Goal: Information Seeking & Learning: Check status

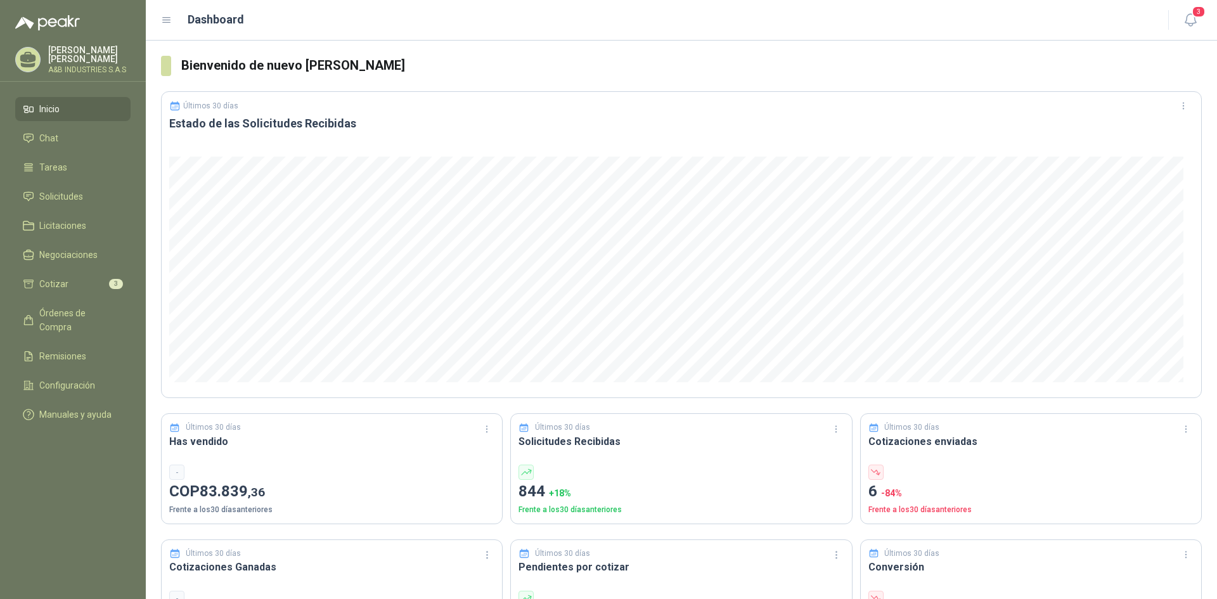
scroll to position [380, 0]
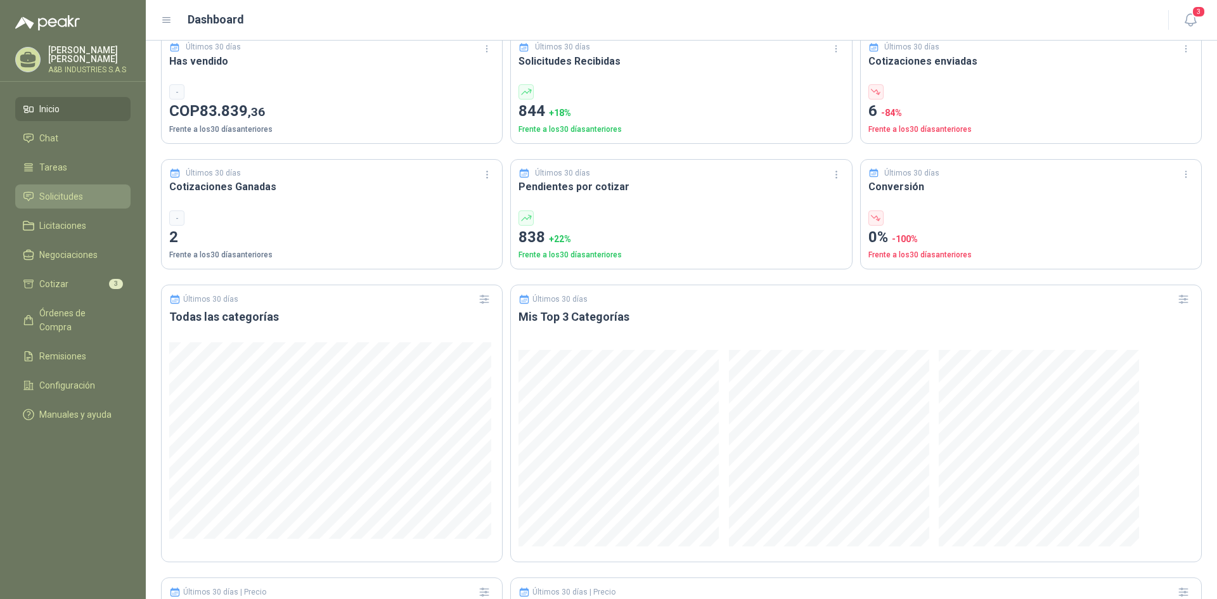
click at [65, 206] on link "Solicitudes" at bounding box center [72, 196] width 115 height 24
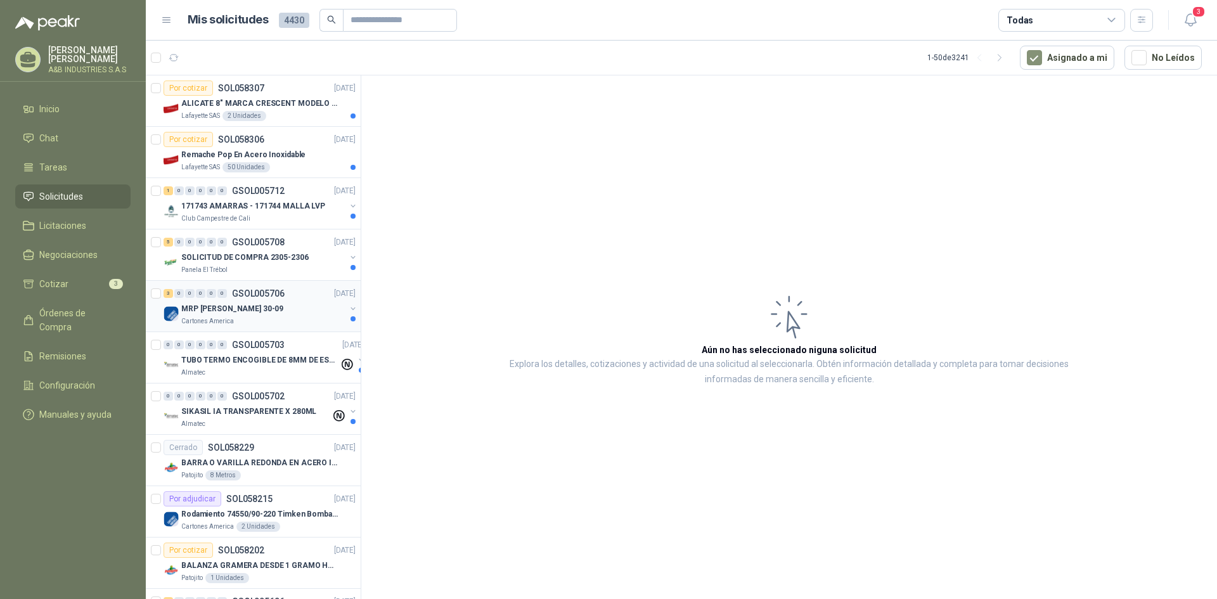
click at [276, 314] on div "MRP [PERSON_NAME] 30-09" at bounding box center [263, 308] width 164 height 15
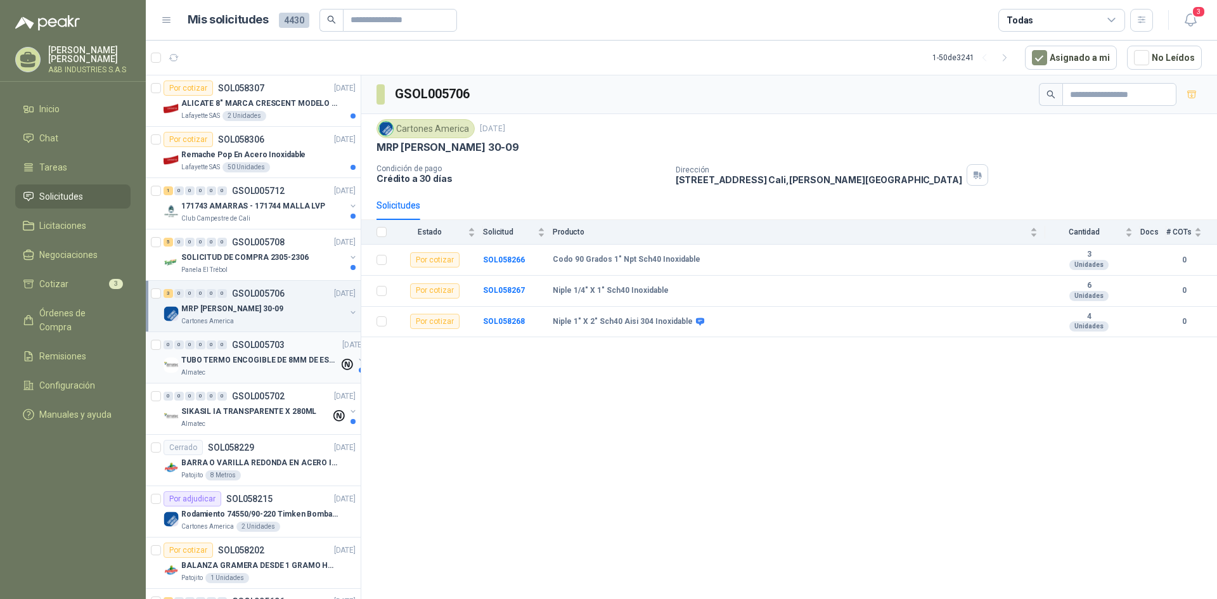
click at [298, 363] on p "TUBO TERMO ENCOGIBLE DE 8MM DE ESPESOR X 5CMS" at bounding box center [260, 360] width 158 height 12
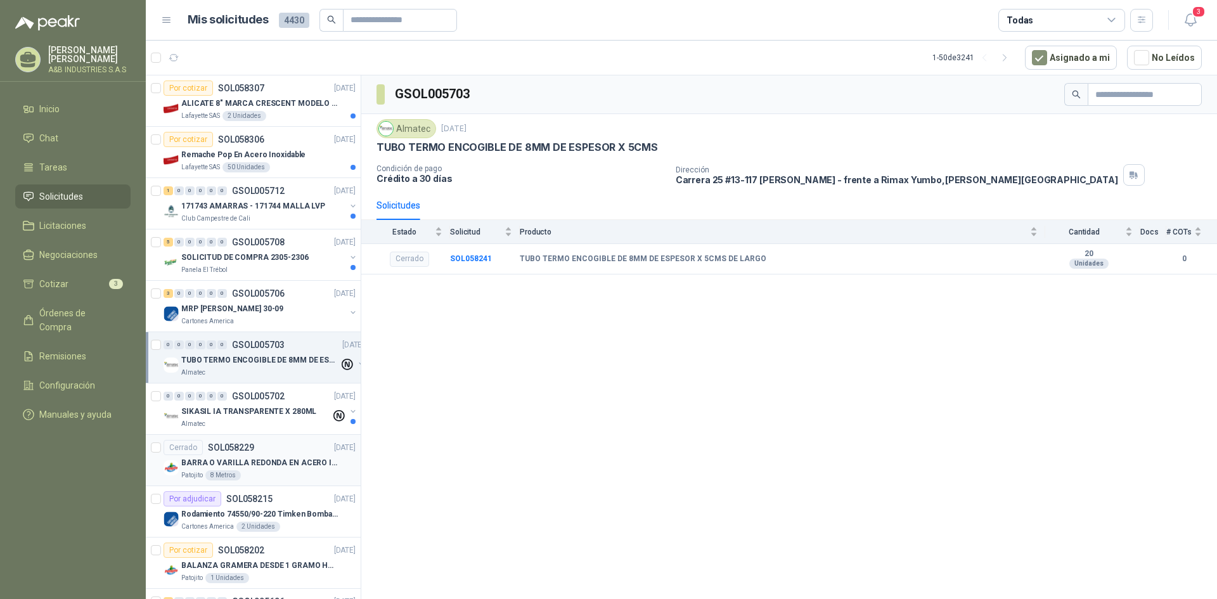
scroll to position [127, 0]
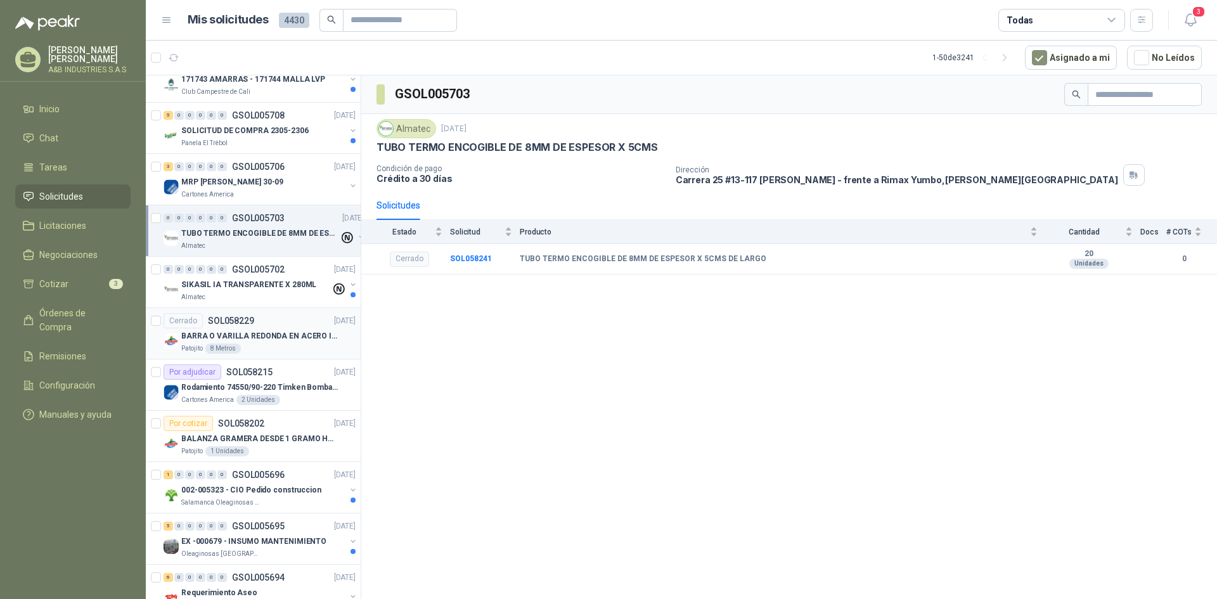
click at [313, 330] on p "BARRA O VARILLA REDONDA EN ACERO INOXIDABLE DE 2" O 50 MM" at bounding box center [260, 336] width 158 height 12
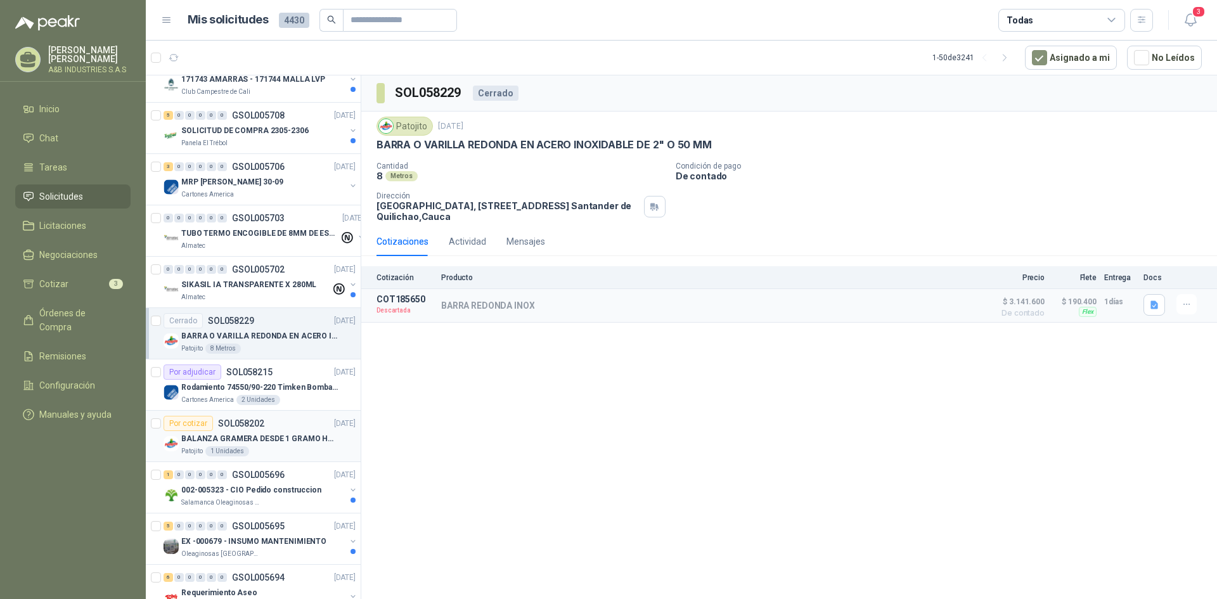
scroll to position [190, 0]
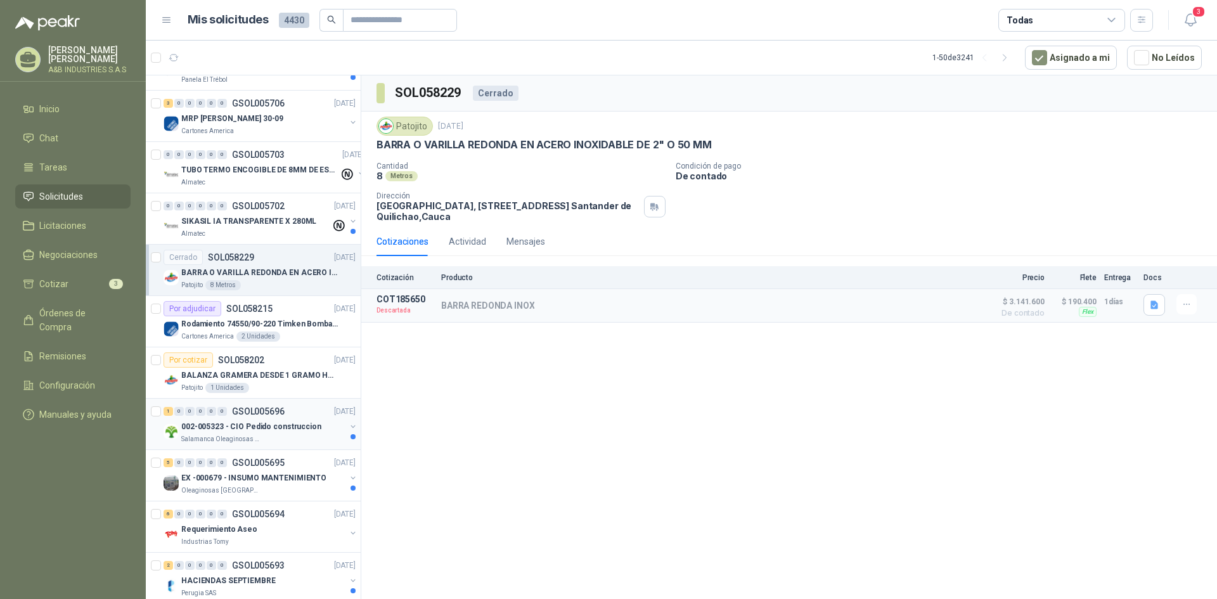
click at [311, 428] on p "002-005323 - CIO Pedido construccion" at bounding box center [251, 427] width 140 height 12
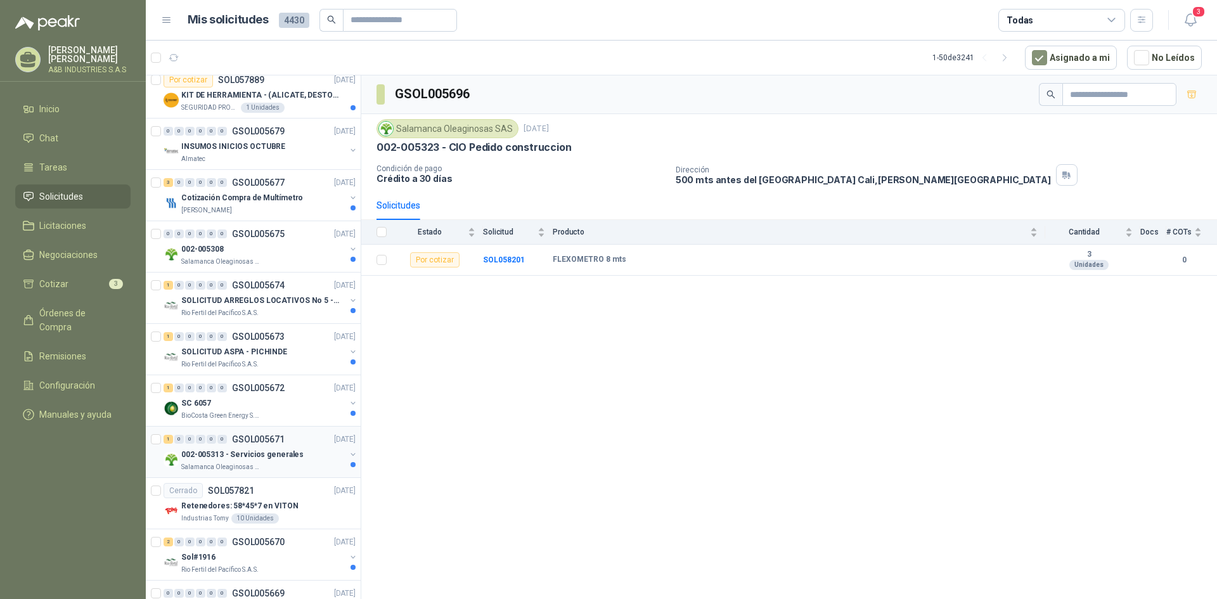
scroll to position [1584, 0]
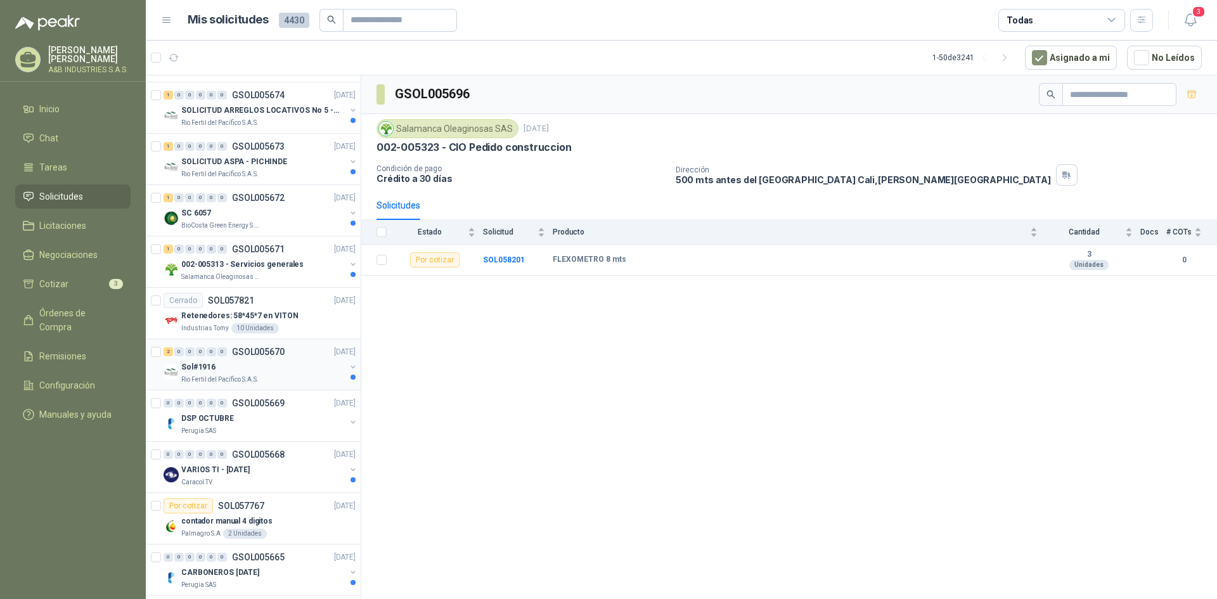
click at [258, 371] on div "Sol#1916" at bounding box center [263, 366] width 164 height 15
click at [301, 428] on div "Perugia SAS" at bounding box center [263, 431] width 164 height 10
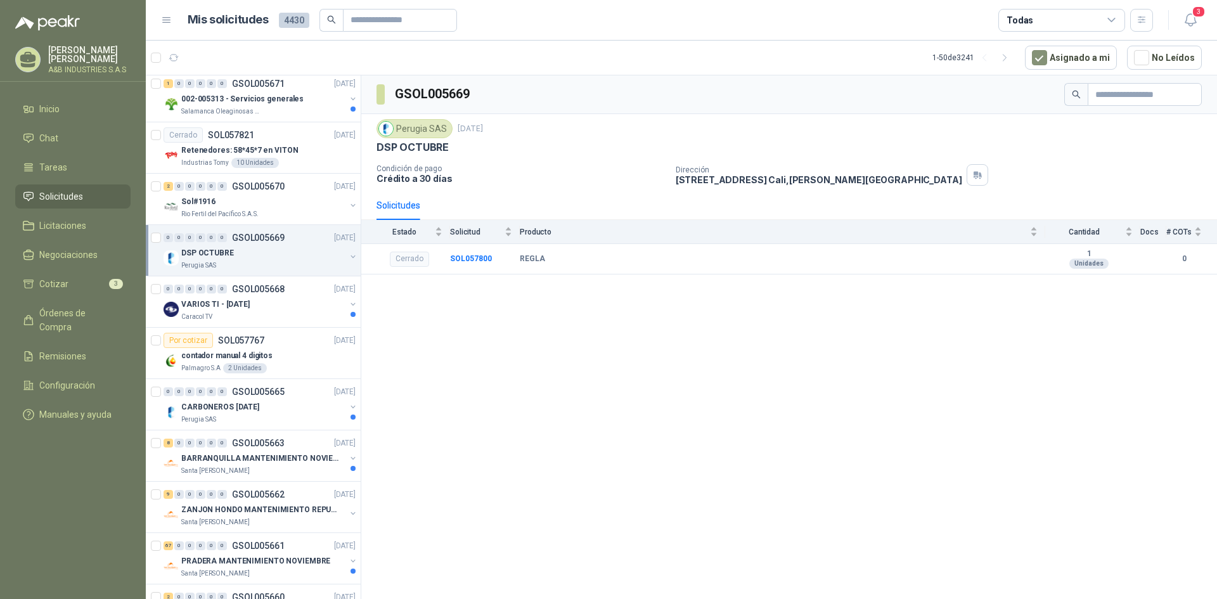
scroll to position [1779, 0]
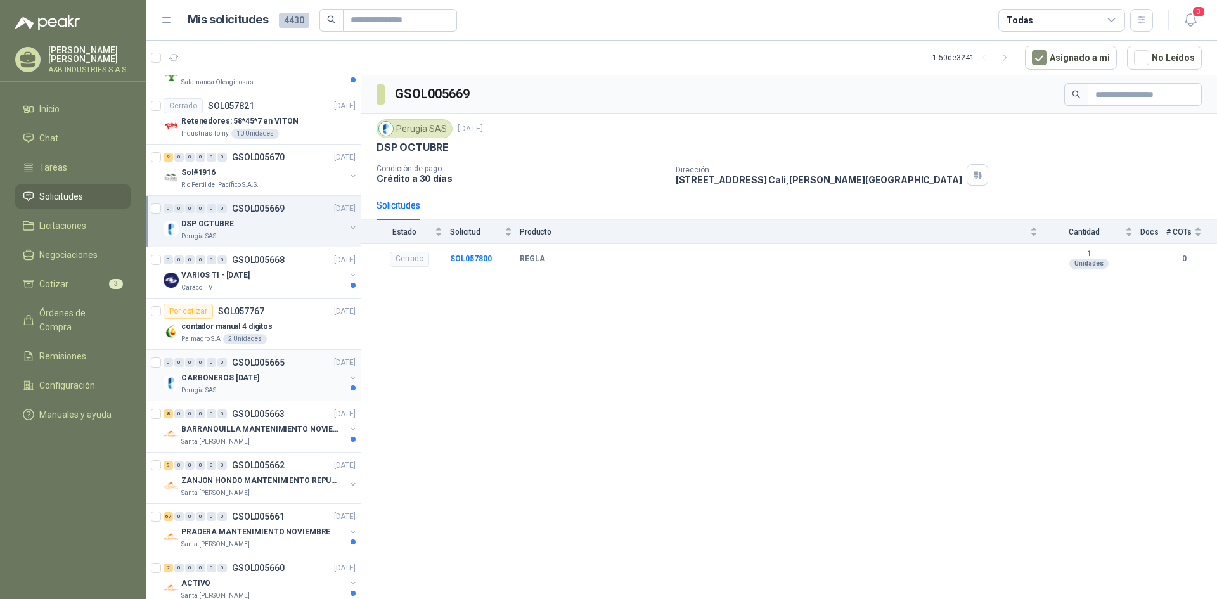
click at [286, 383] on div "CARBONEROS [DATE]" at bounding box center [263, 377] width 164 height 15
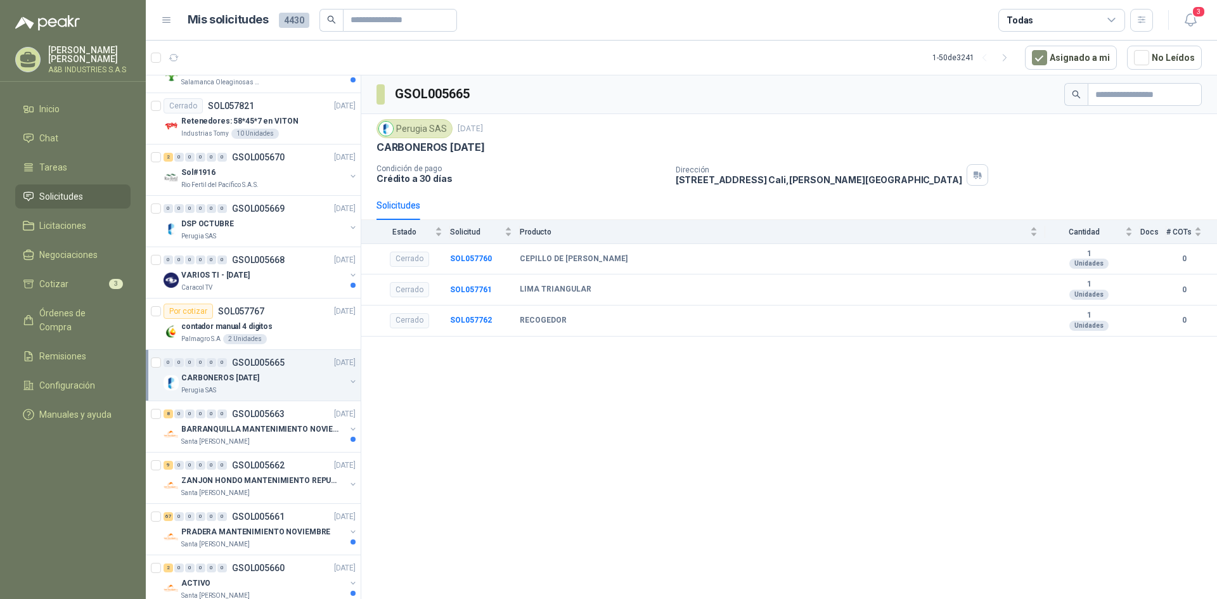
click at [513, 428] on div "GSOL005665 Perugia SAS [DATE] CARBONEROS [DATE] Condición de pago Crédito a 30 …" at bounding box center [789, 339] width 856 height 528
click at [307, 444] on div "Santa [PERSON_NAME]" at bounding box center [263, 442] width 164 height 10
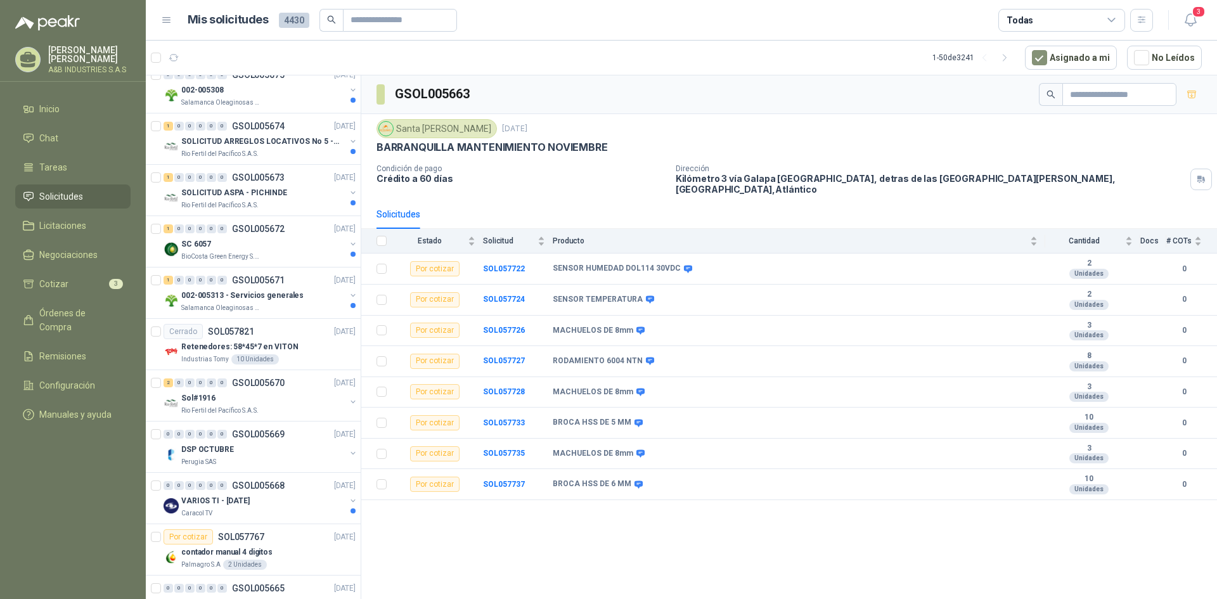
scroll to position [1300, 0]
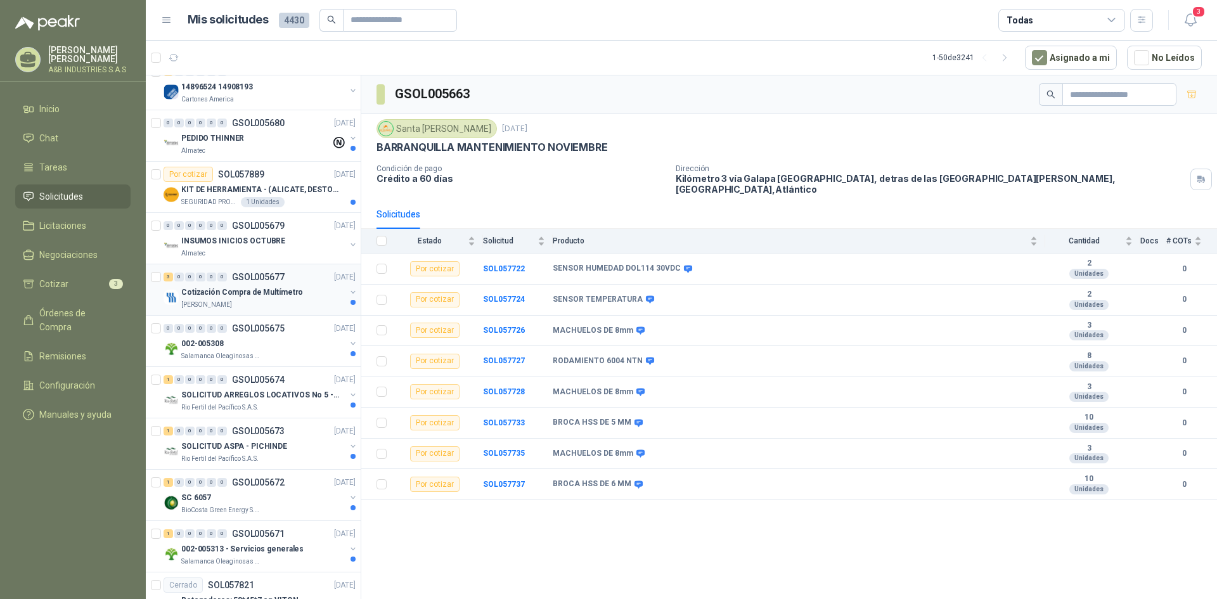
click at [329, 298] on div "Cotización Compra de Multímetro" at bounding box center [263, 292] width 164 height 15
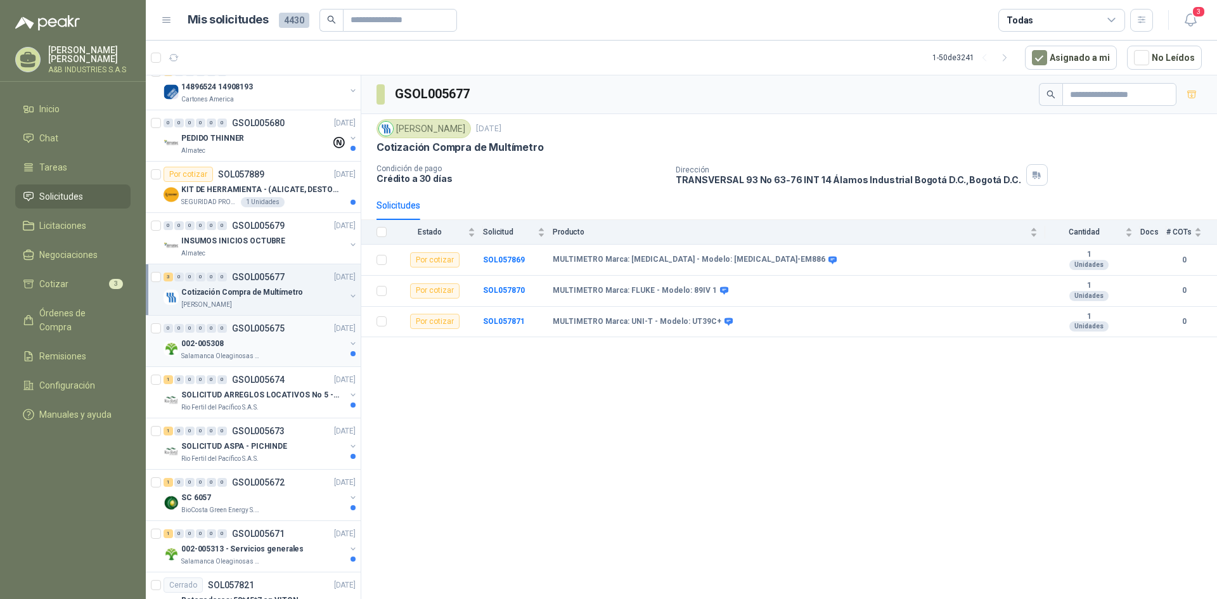
click at [349, 364] on div "0 0 0 0 0 0 GSOL005675 [DATE] 002-005308 Salamanca Oleaginosas SAS" at bounding box center [253, 341] width 215 height 51
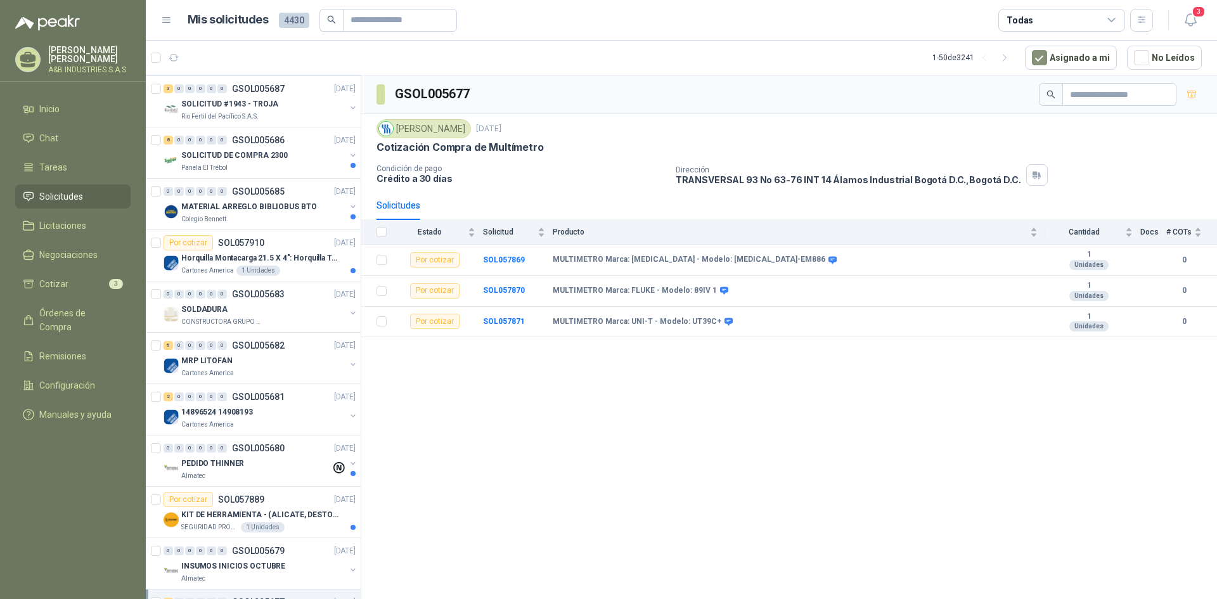
scroll to position [969, 0]
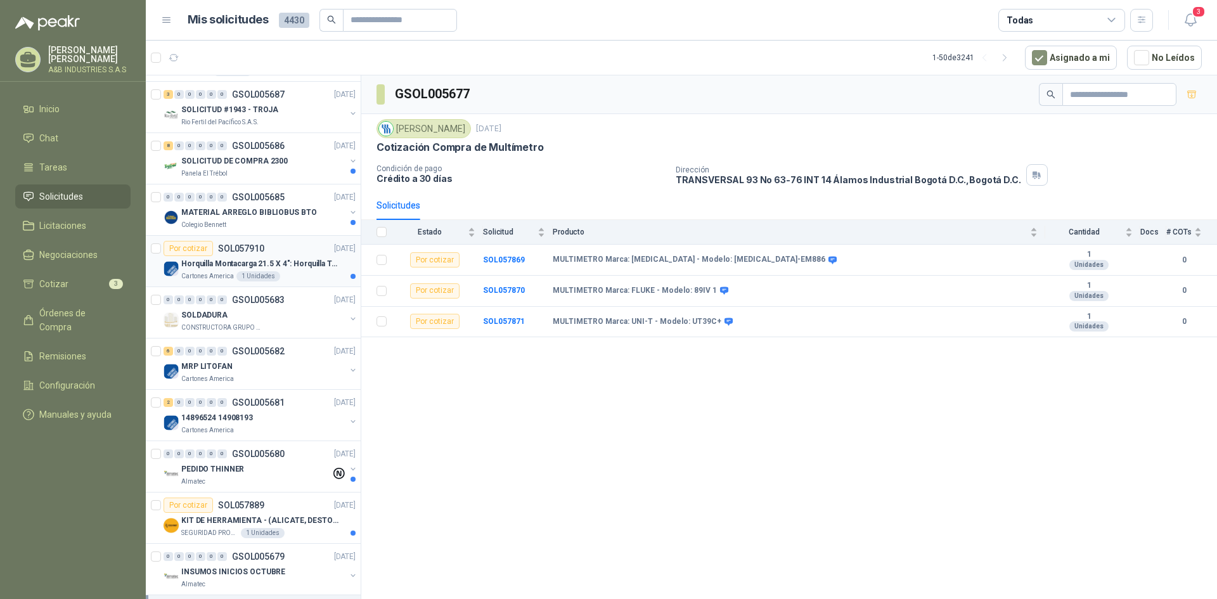
click at [271, 264] on p "Horquilla Montacarga 21.5 X 4": Horquilla Telescopica Overall size 2108 x 660 x…" at bounding box center [260, 264] width 158 height 12
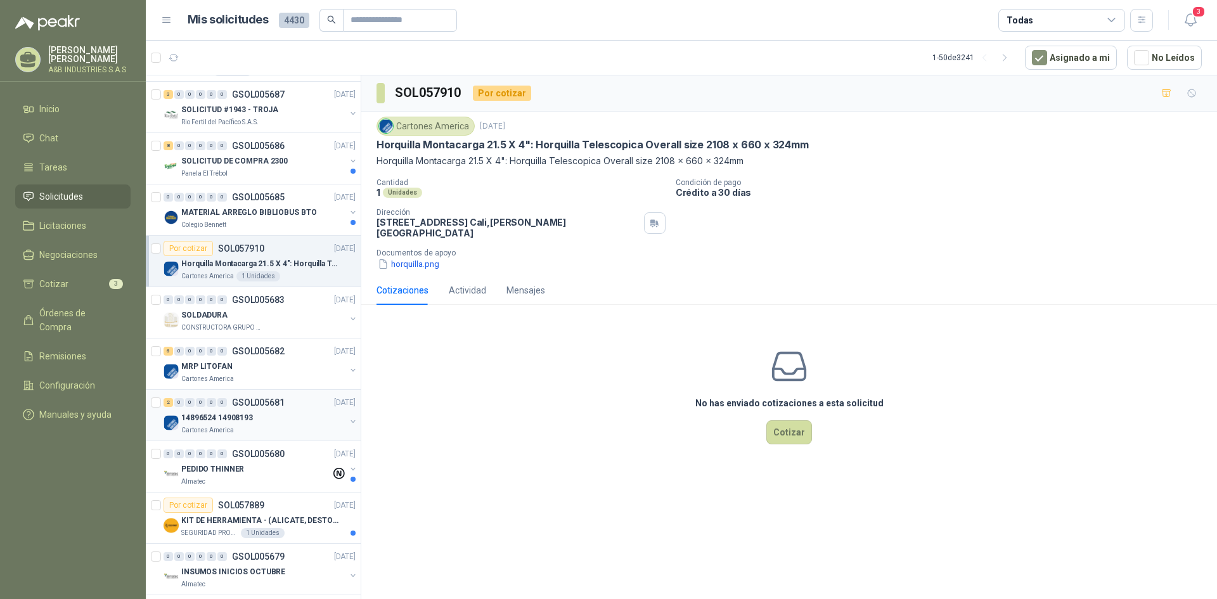
click at [245, 423] on p "14896524 14908193" at bounding box center [217, 418] width 72 height 12
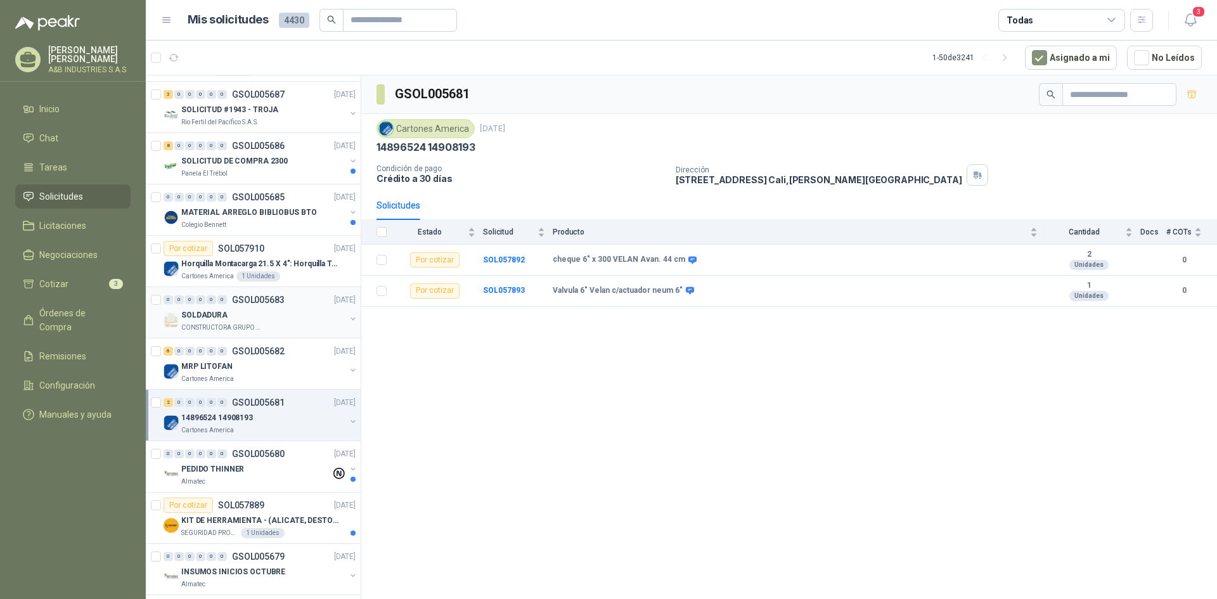
click at [256, 316] on div "SOLDADURA" at bounding box center [263, 314] width 164 height 15
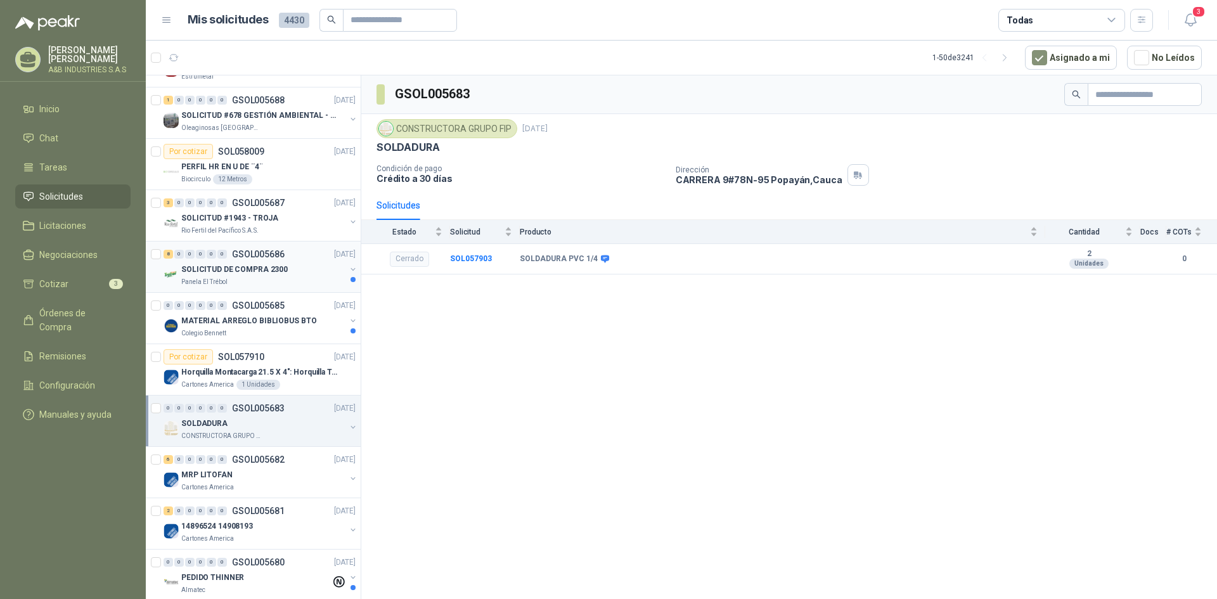
scroll to position [734, 0]
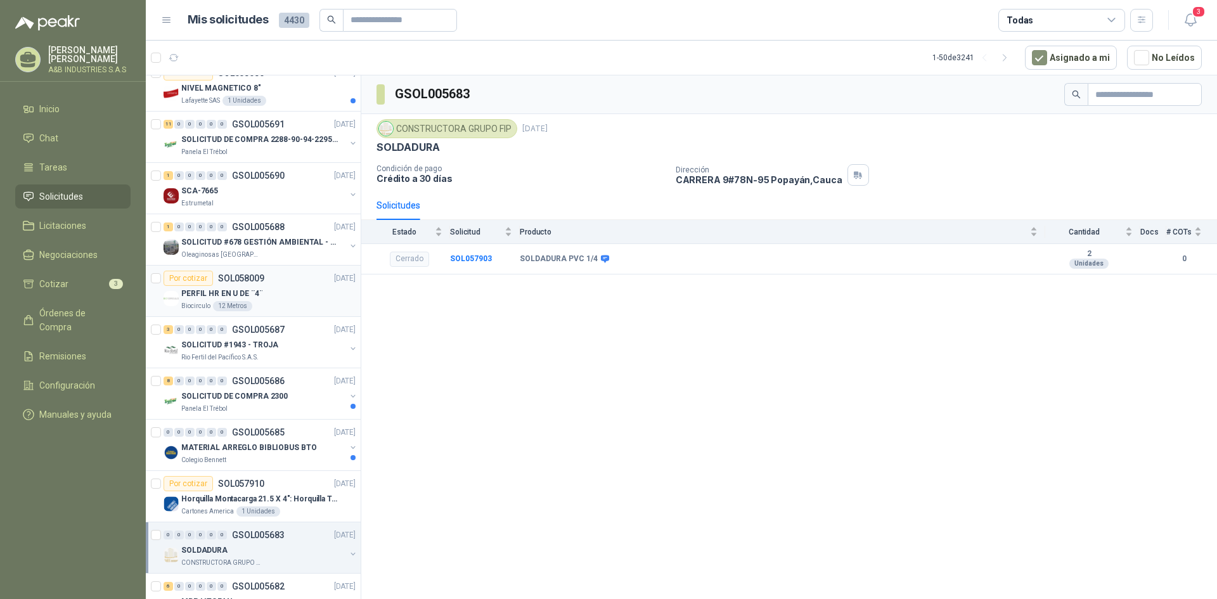
click at [288, 280] on div "Por cotizar SOL058009 [DATE]" at bounding box center [259, 278] width 192 height 15
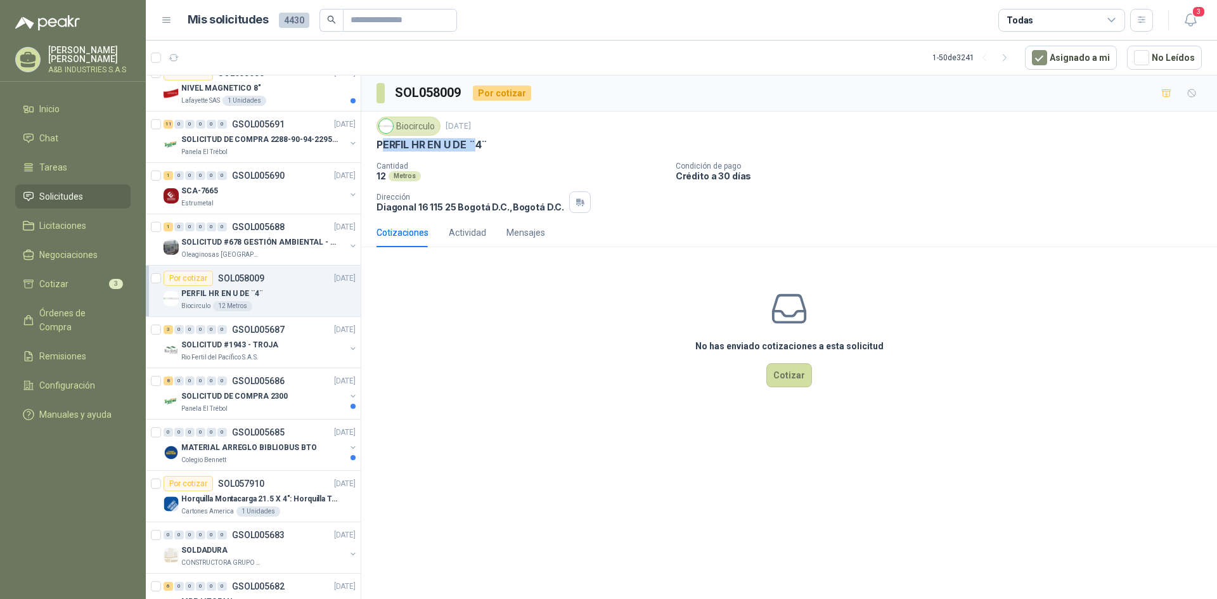
drag, startPoint x: 380, startPoint y: 152, endPoint x: 473, endPoint y: 150, distance: 92.5
click at [473, 150] on div "Biocirculo [DATE] PERFIL HR EN U DE ¨4¨ Cantidad 12 Metros Condición de pago Cr…" at bounding box center [788, 165] width 825 height 96
click at [470, 315] on div "No has enviado cotizaciones a esta solicitud Cotizar" at bounding box center [789, 338] width 856 height 162
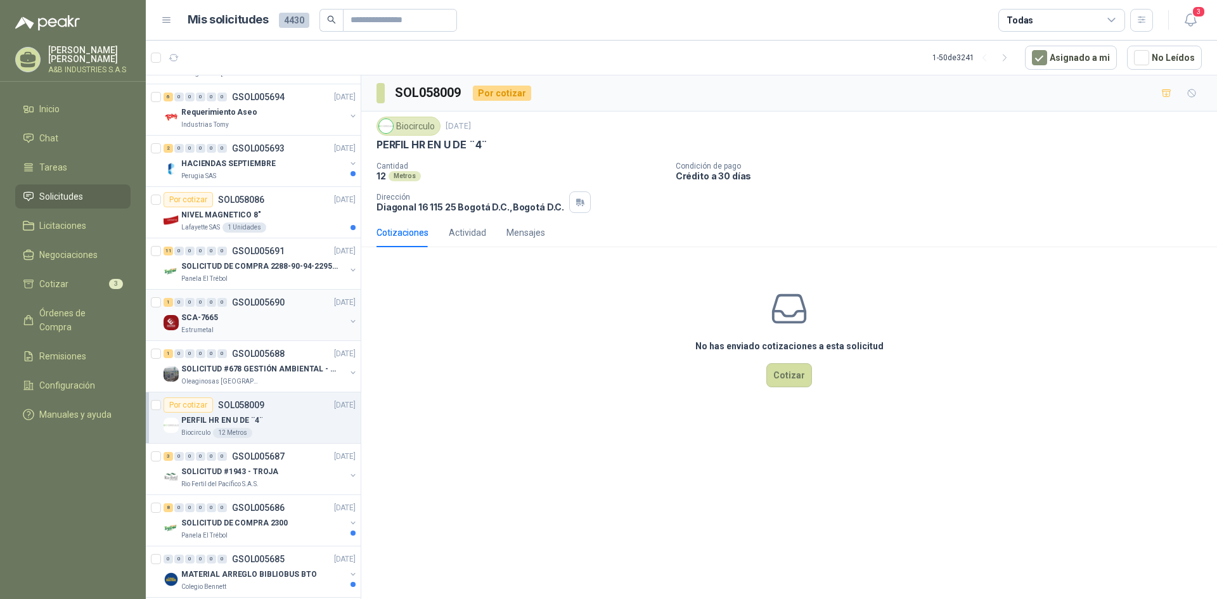
scroll to position [544, 0]
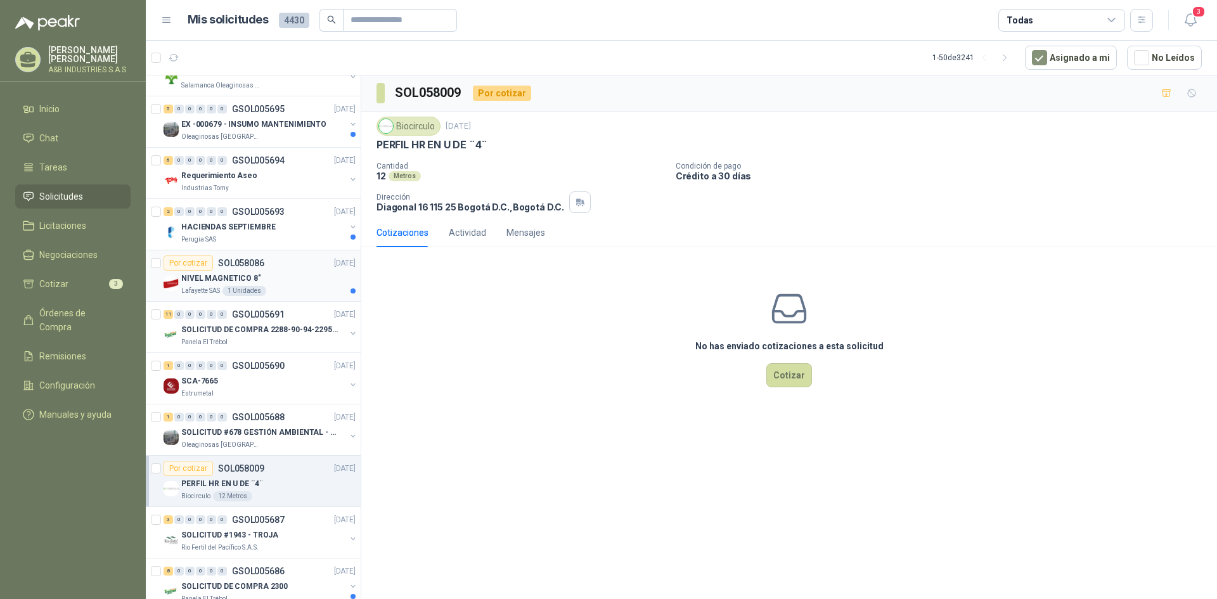
click at [303, 292] on div "Lafayette SAS 1 Unidades" at bounding box center [268, 291] width 174 height 10
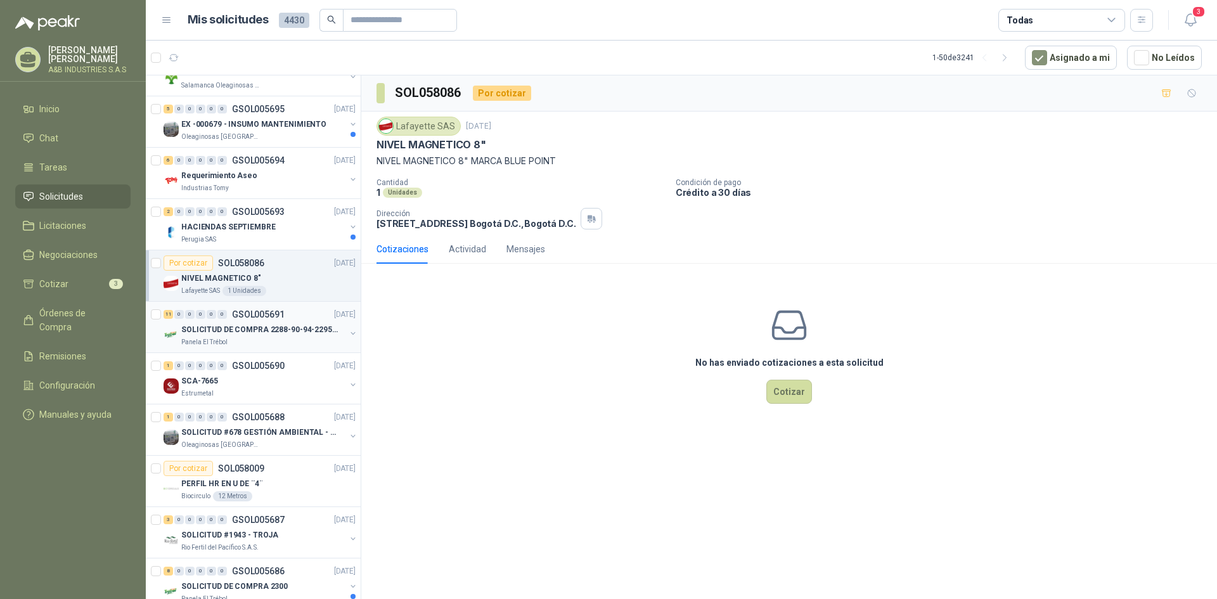
click at [293, 347] on div "Panela El Trébol" at bounding box center [263, 342] width 164 height 10
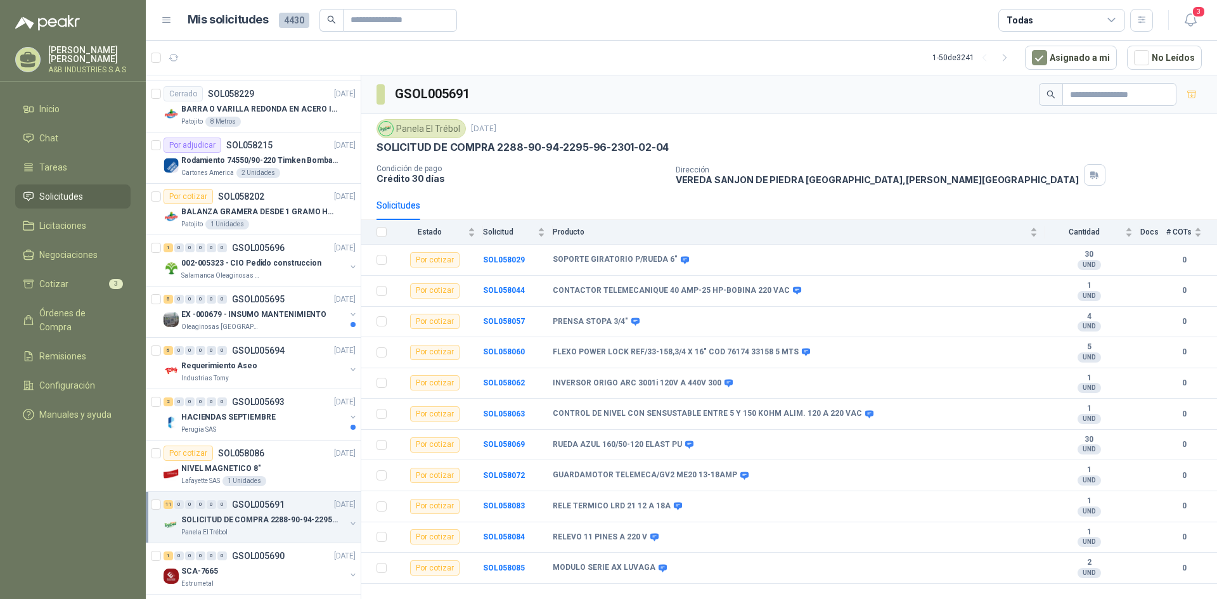
scroll to position [290, 0]
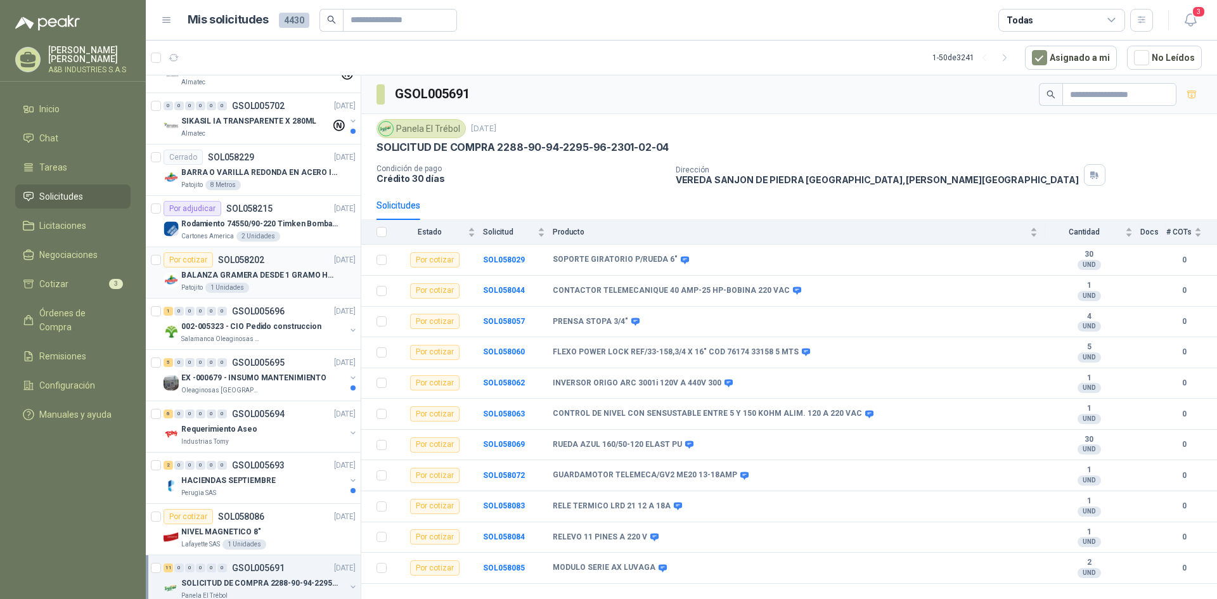
click at [297, 283] on div "Patojito 1 Unidades" at bounding box center [268, 288] width 174 height 10
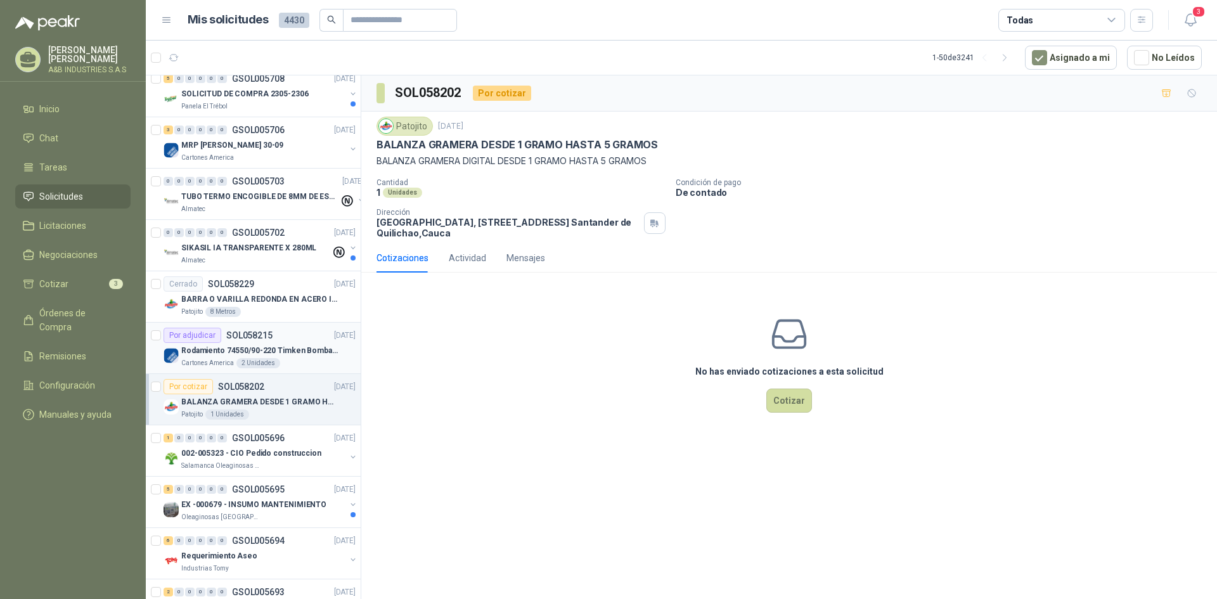
scroll to position [37, 0]
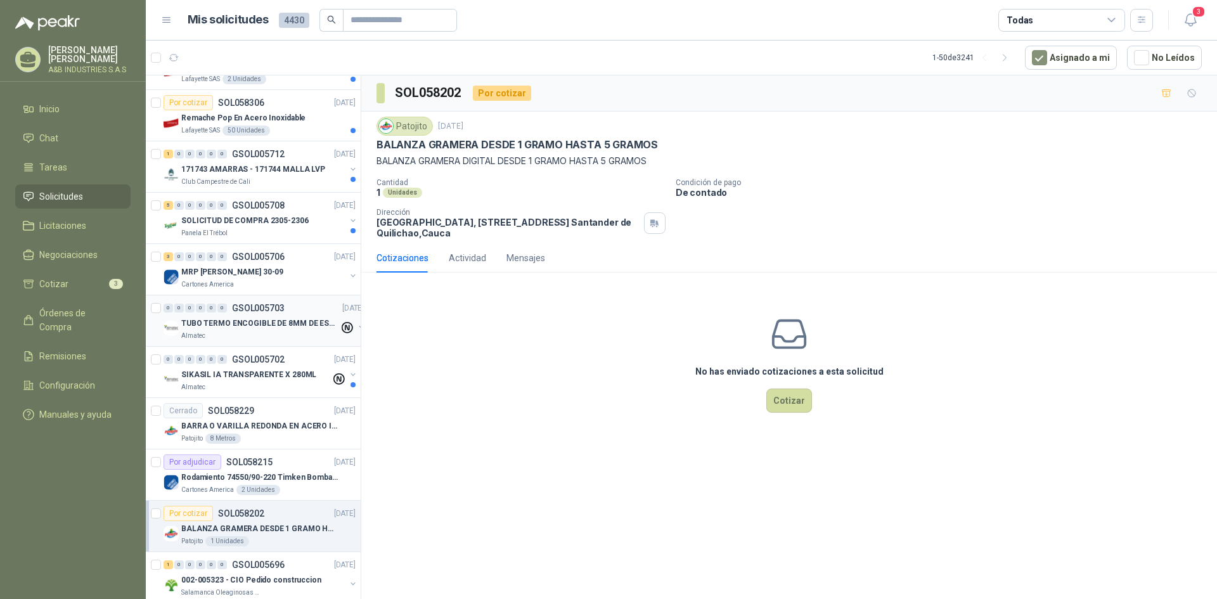
click at [293, 316] on div "TUBO TERMO ENCOGIBLE DE 8MM DE ESPESOR X 5CMS" at bounding box center [260, 323] width 158 height 15
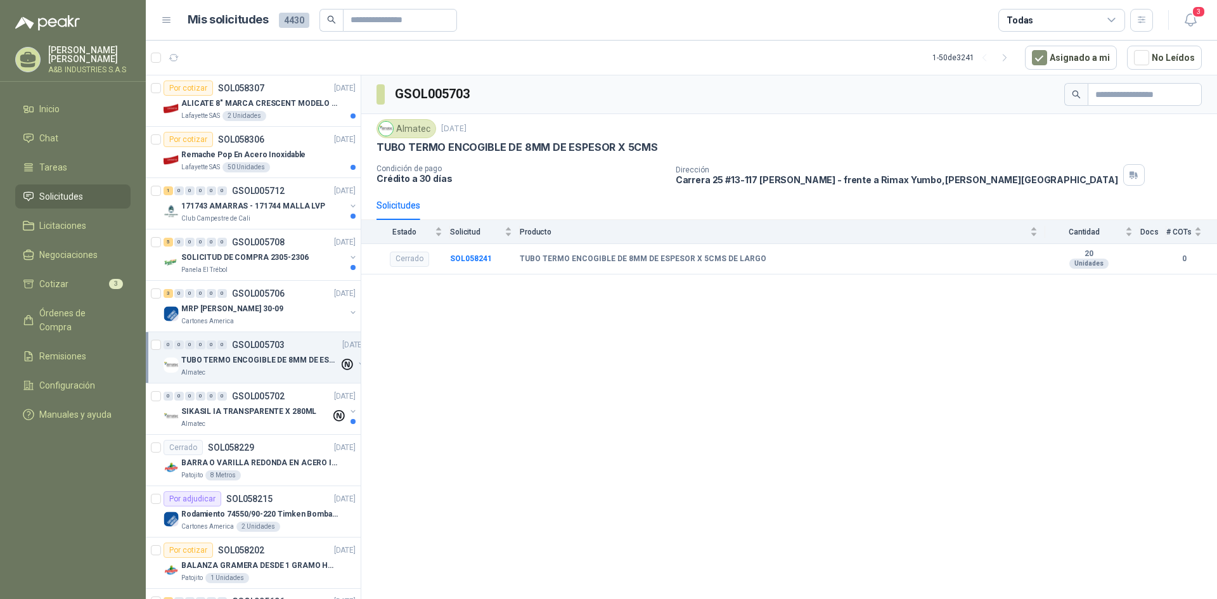
click at [288, 349] on div "0 0 0 0 0 0 GSOL005703 [DATE]" at bounding box center [264, 344] width 203 height 15
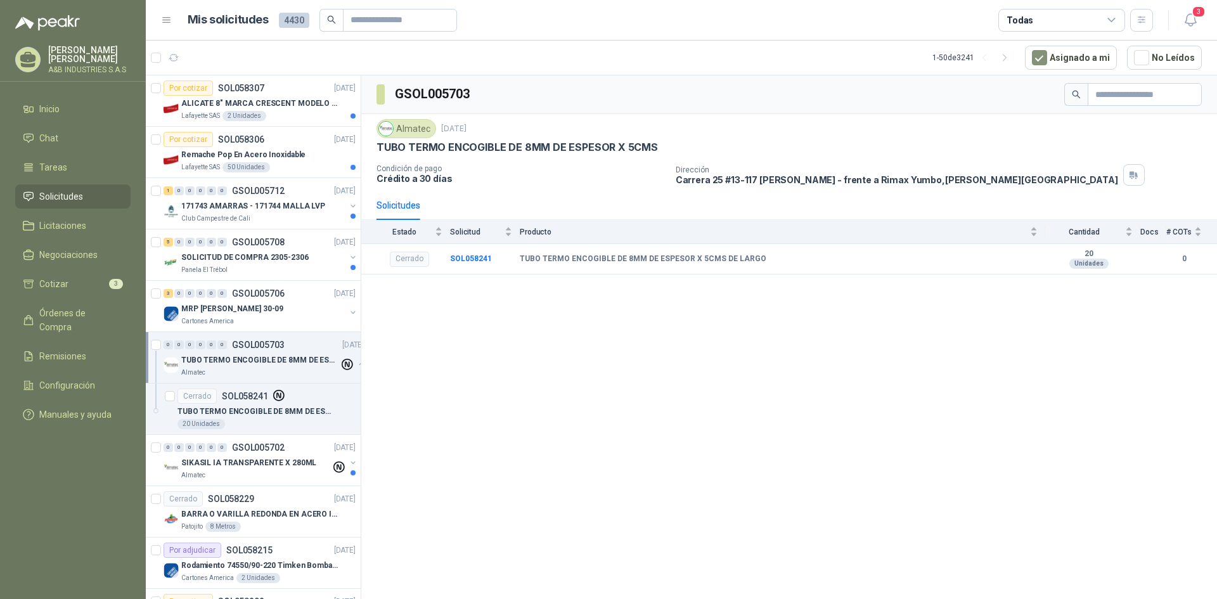
click at [282, 359] on p "TUBO TERMO ENCOGIBLE DE 8MM DE ESPESOR X 5CMS" at bounding box center [260, 360] width 158 height 12
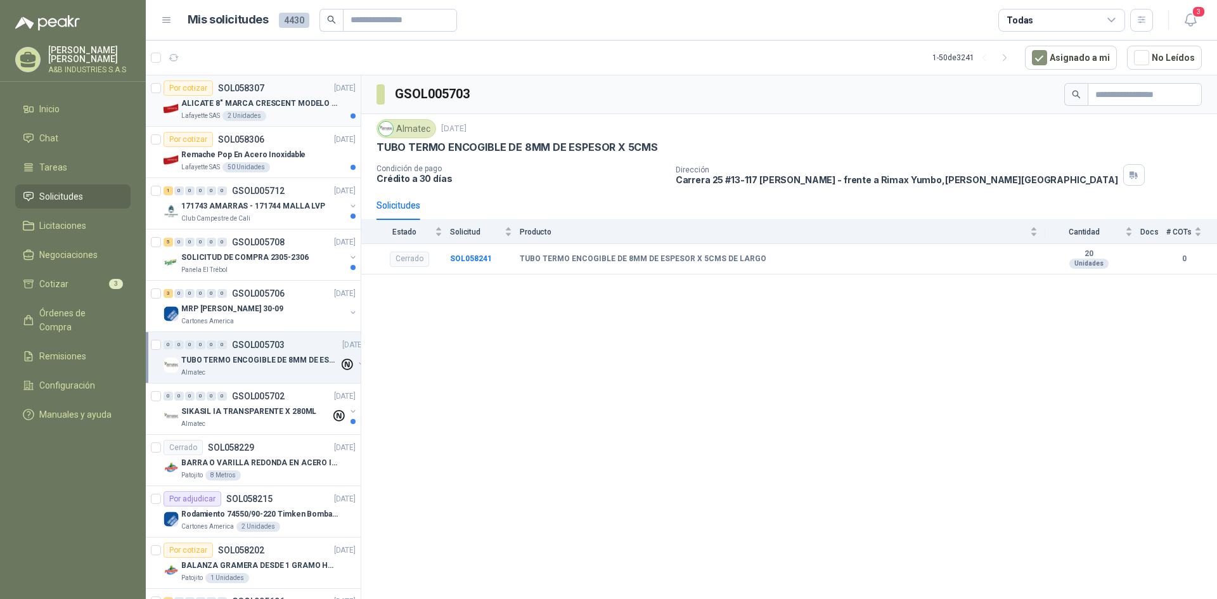
click at [294, 123] on article "Por cotizar SOL058307 [DATE] ALICATE 8" MARCA CRESCENT MODELO 38008tv Lafayette…" at bounding box center [253, 100] width 215 height 51
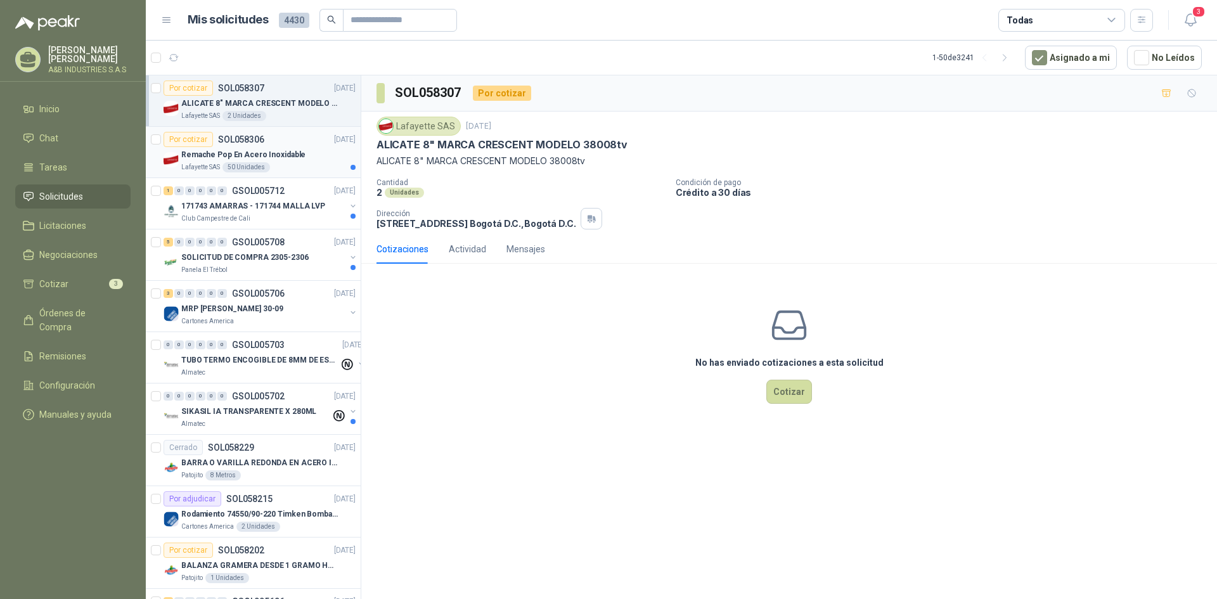
click at [233, 167] on div "50 Unidades" at bounding box center [246, 167] width 48 height 10
